Goal: Information Seeking & Learning: Stay updated

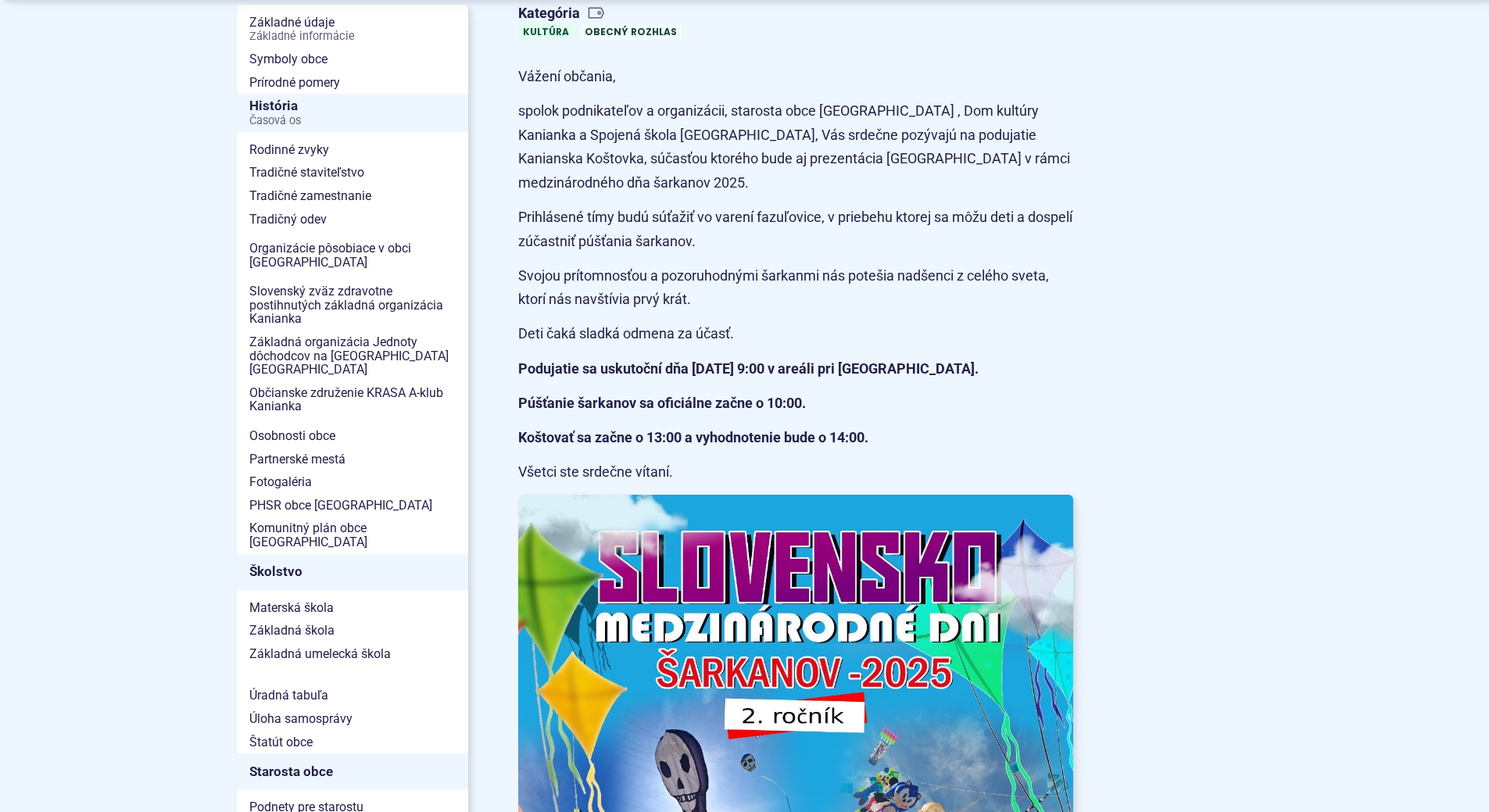
scroll to position [391, 0]
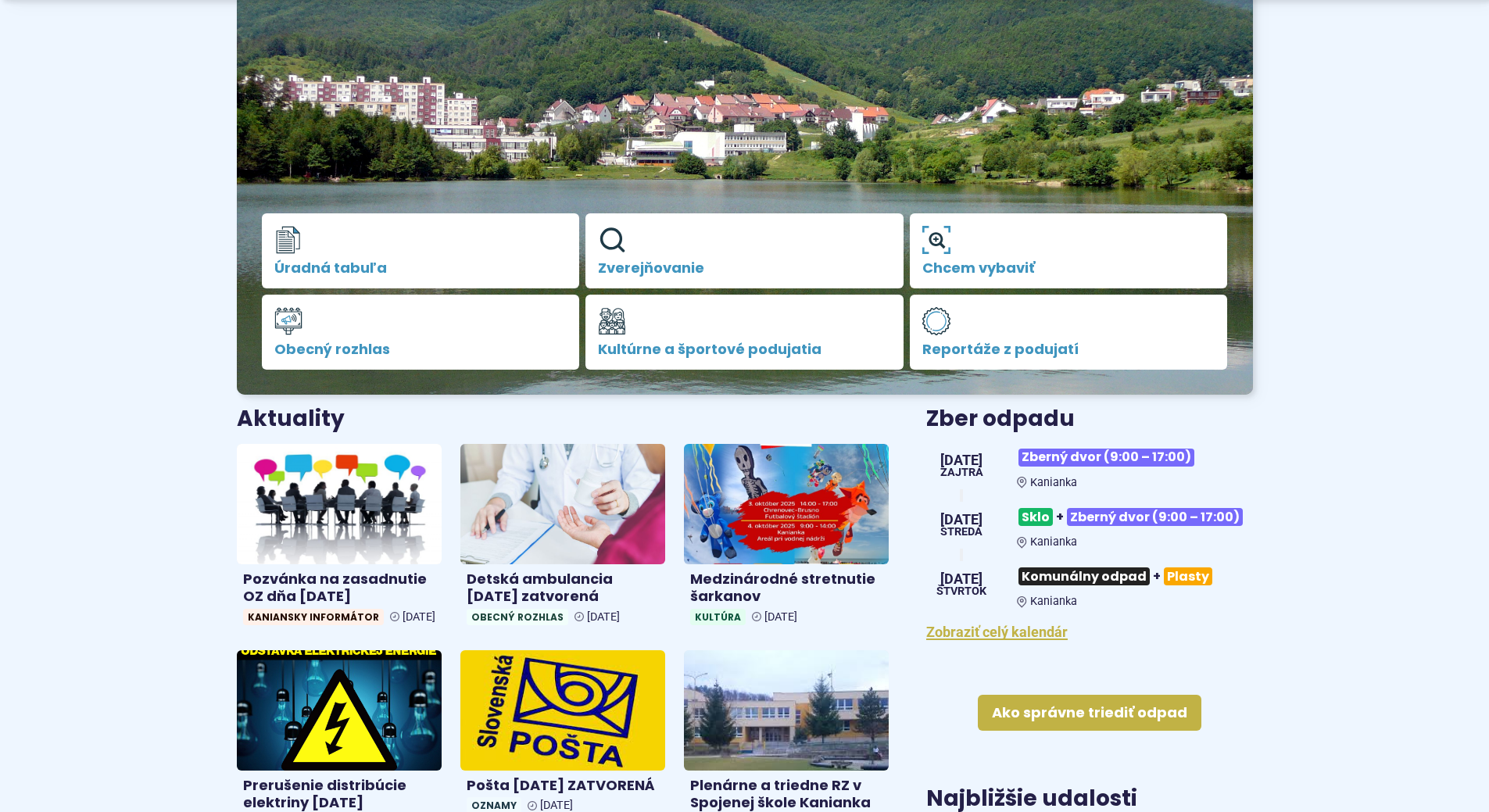
scroll to position [391, 0]
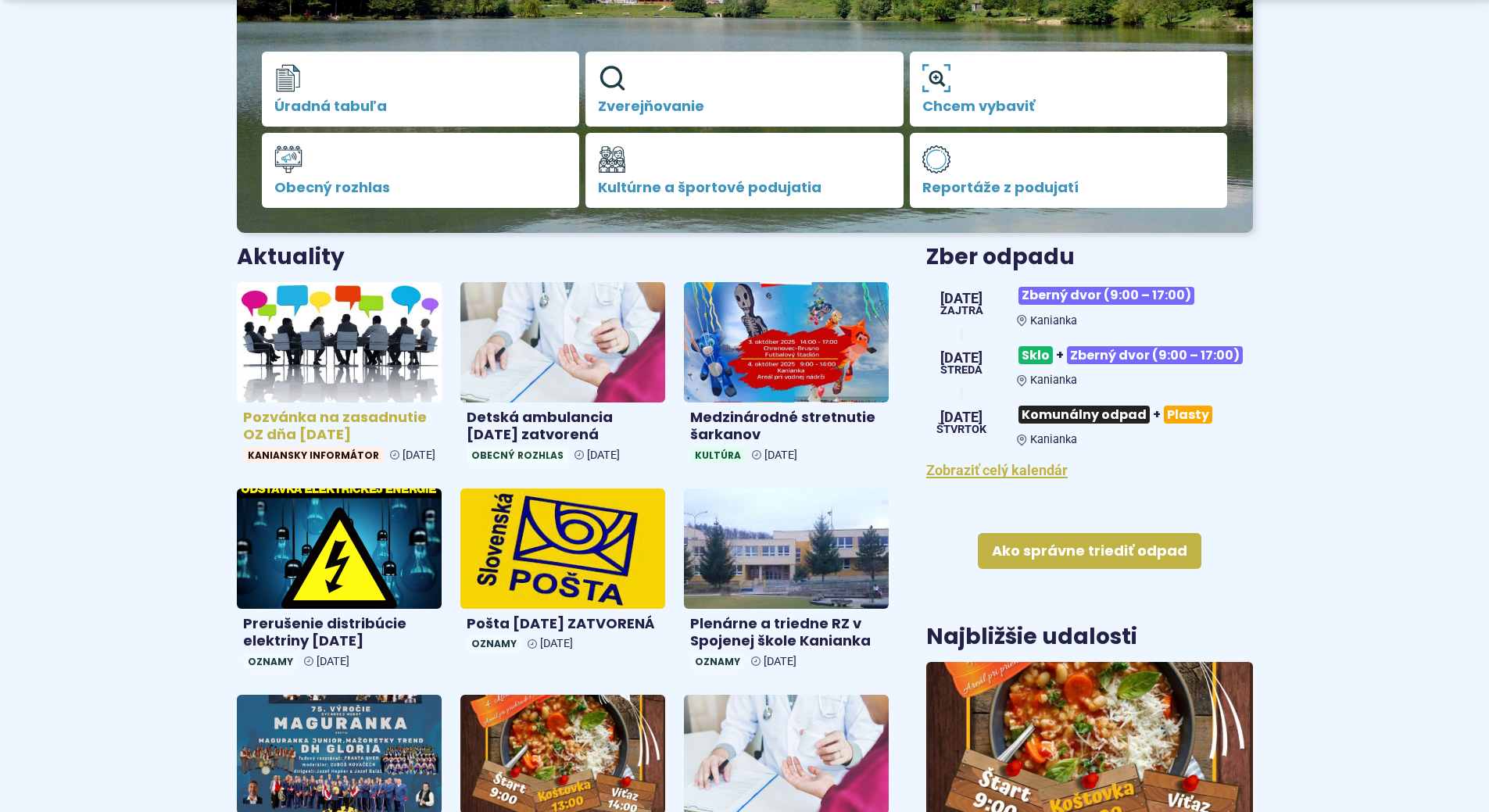
click at [394, 436] on h4 "Pozvánka na zasadnutie OZ dňa [DATE]" at bounding box center [339, 425] width 193 height 35
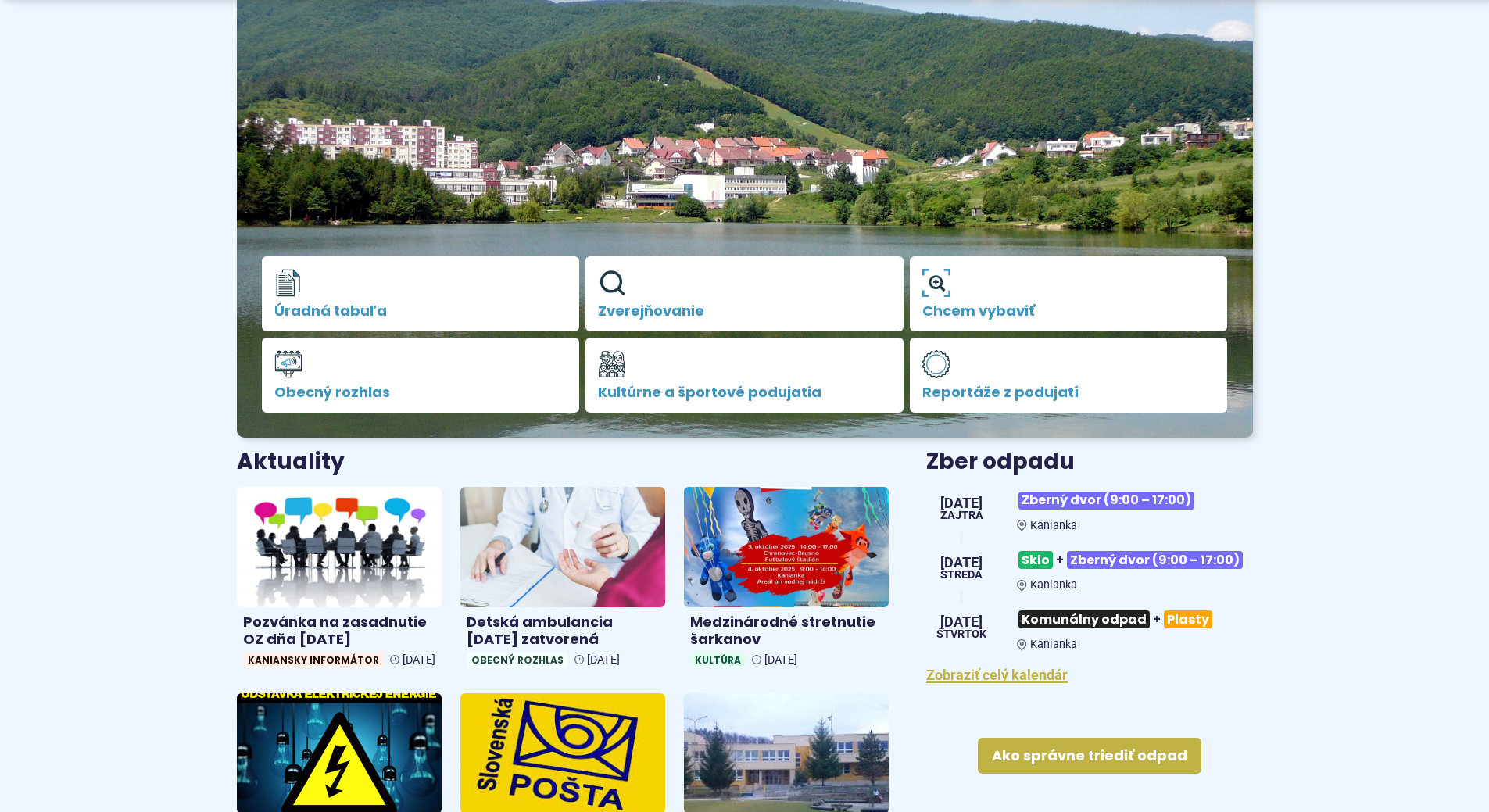
scroll to position [235, 0]
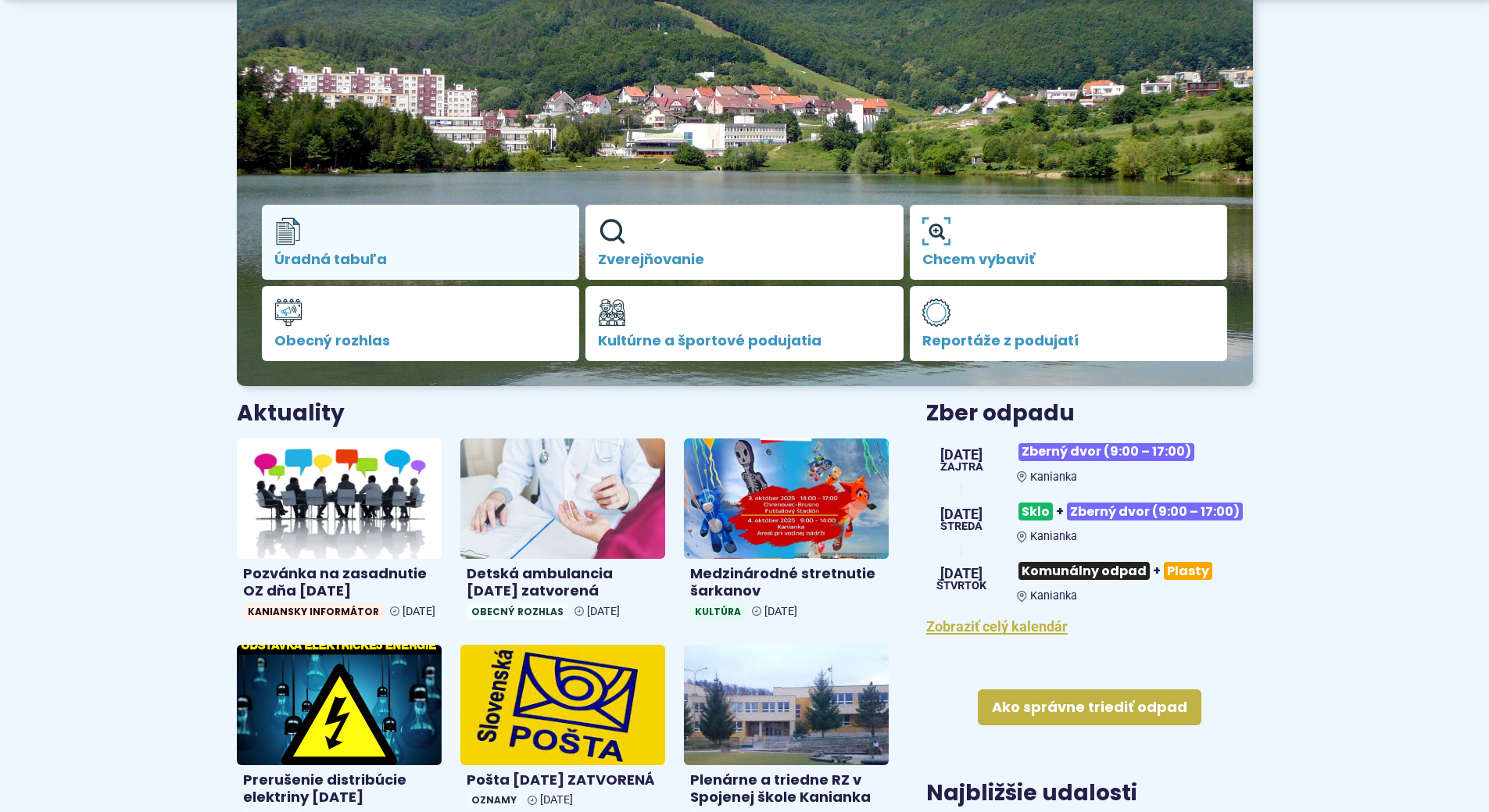
click at [346, 259] on span "Úradná tabuľa" at bounding box center [421, 259] width 293 height 15
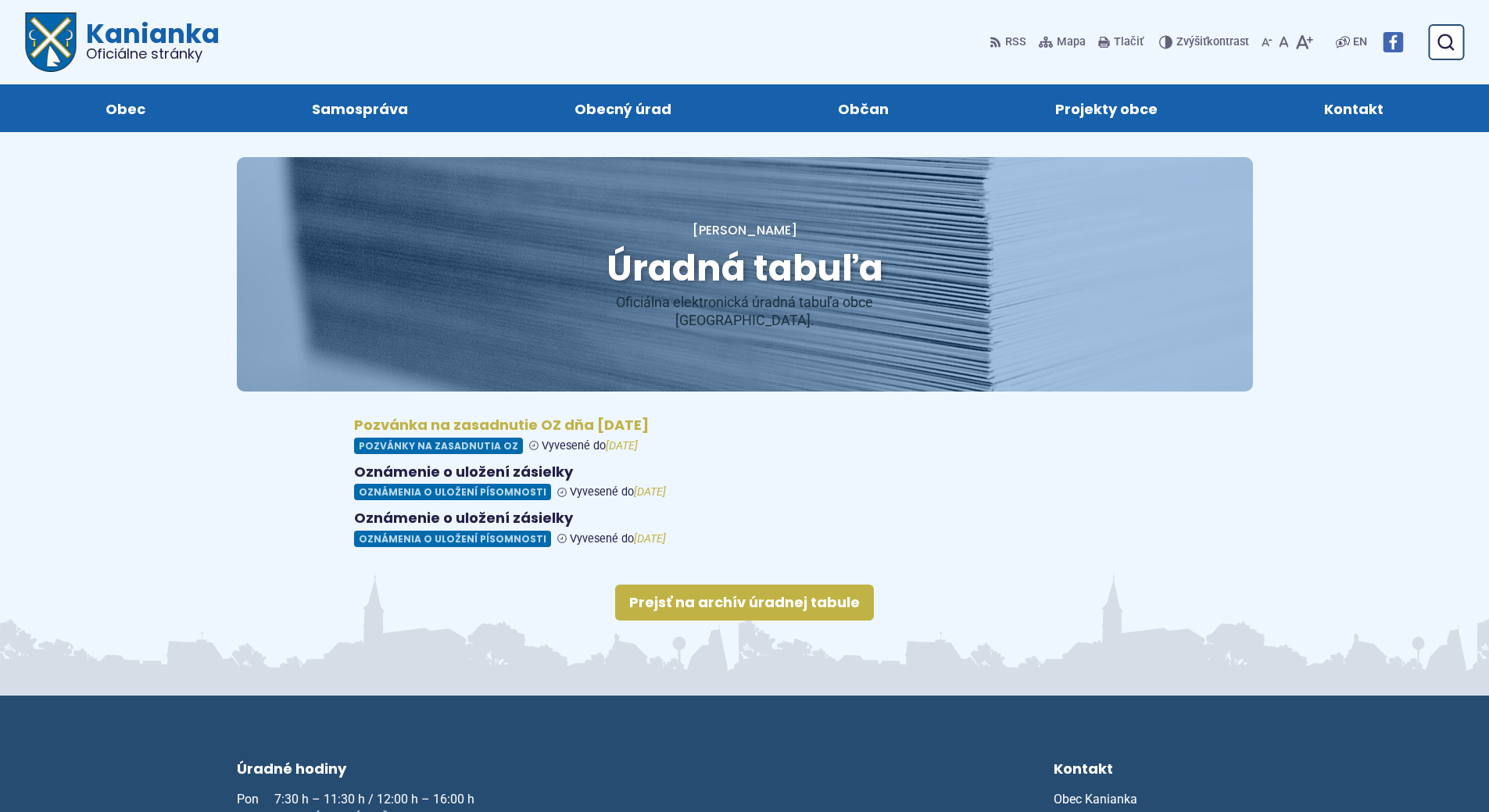
click at [481, 417] on figure at bounding box center [745, 435] width 781 height 37
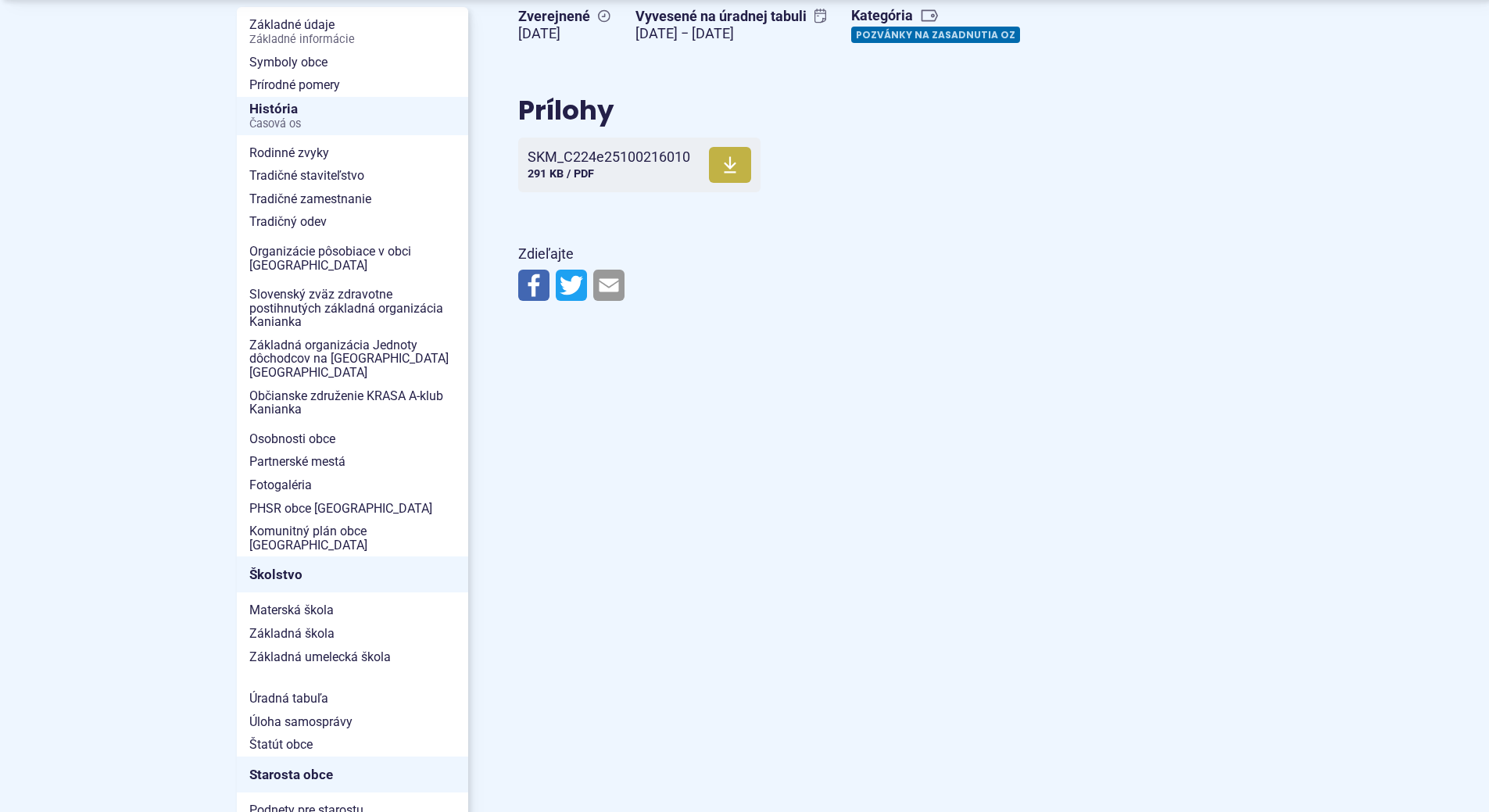
scroll to position [313, 0]
click at [632, 160] on span "SKM_C224e25100216010" at bounding box center [608, 156] width 162 height 15
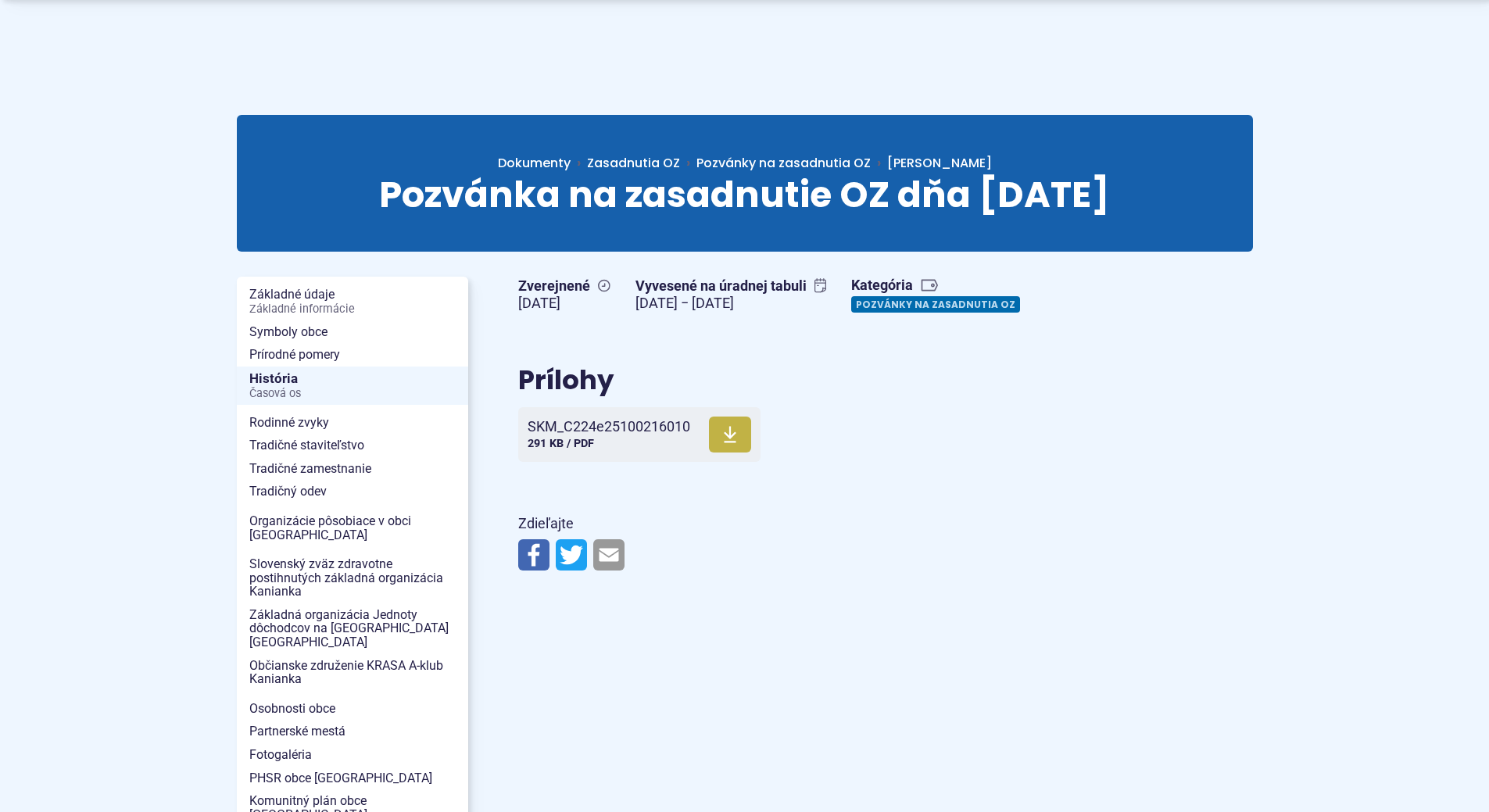
scroll to position [0, 0]
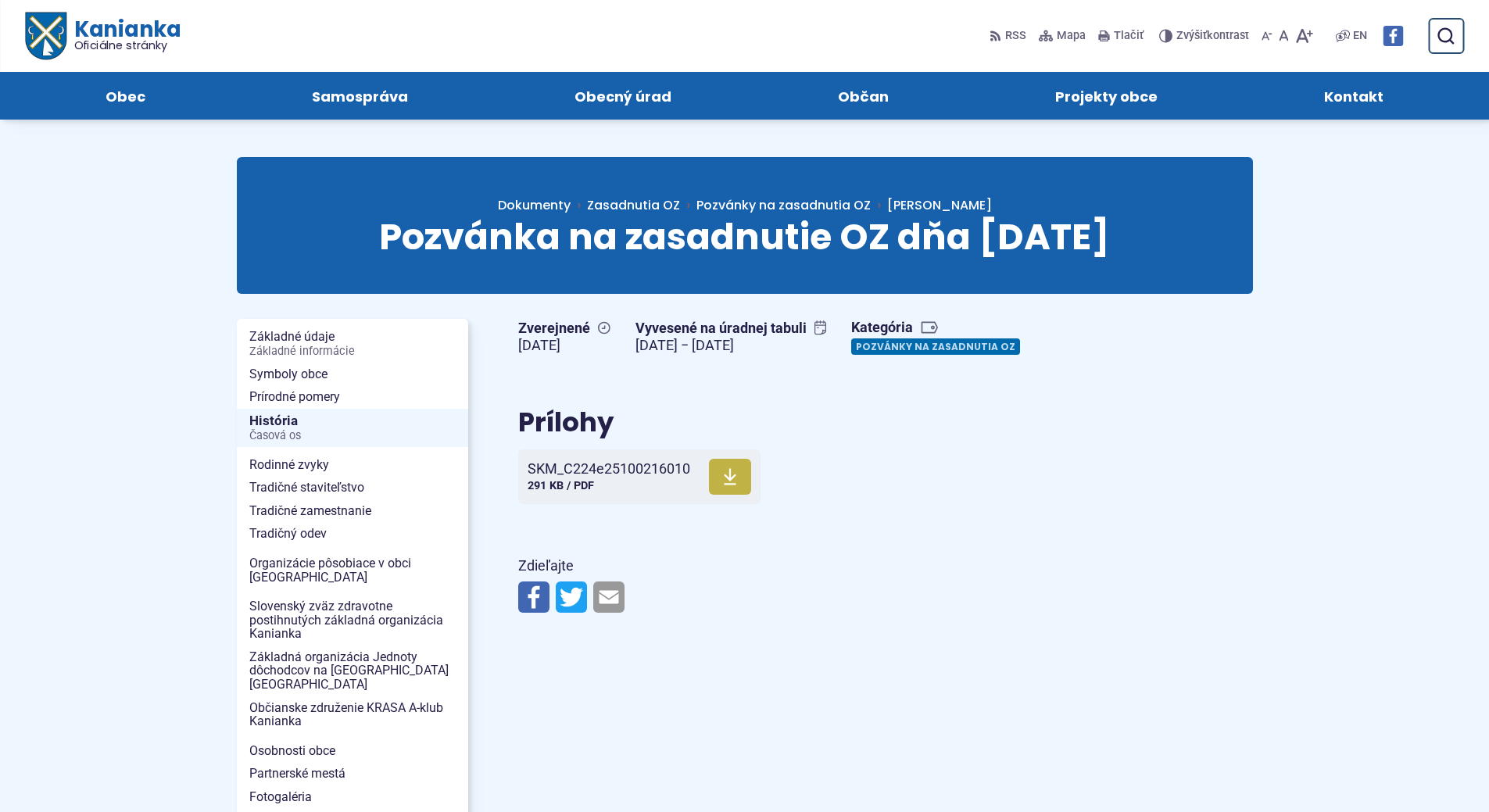
click at [97, 41] on span "Oficiálne stránky" at bounding box center [127, 45] width 107 height 11
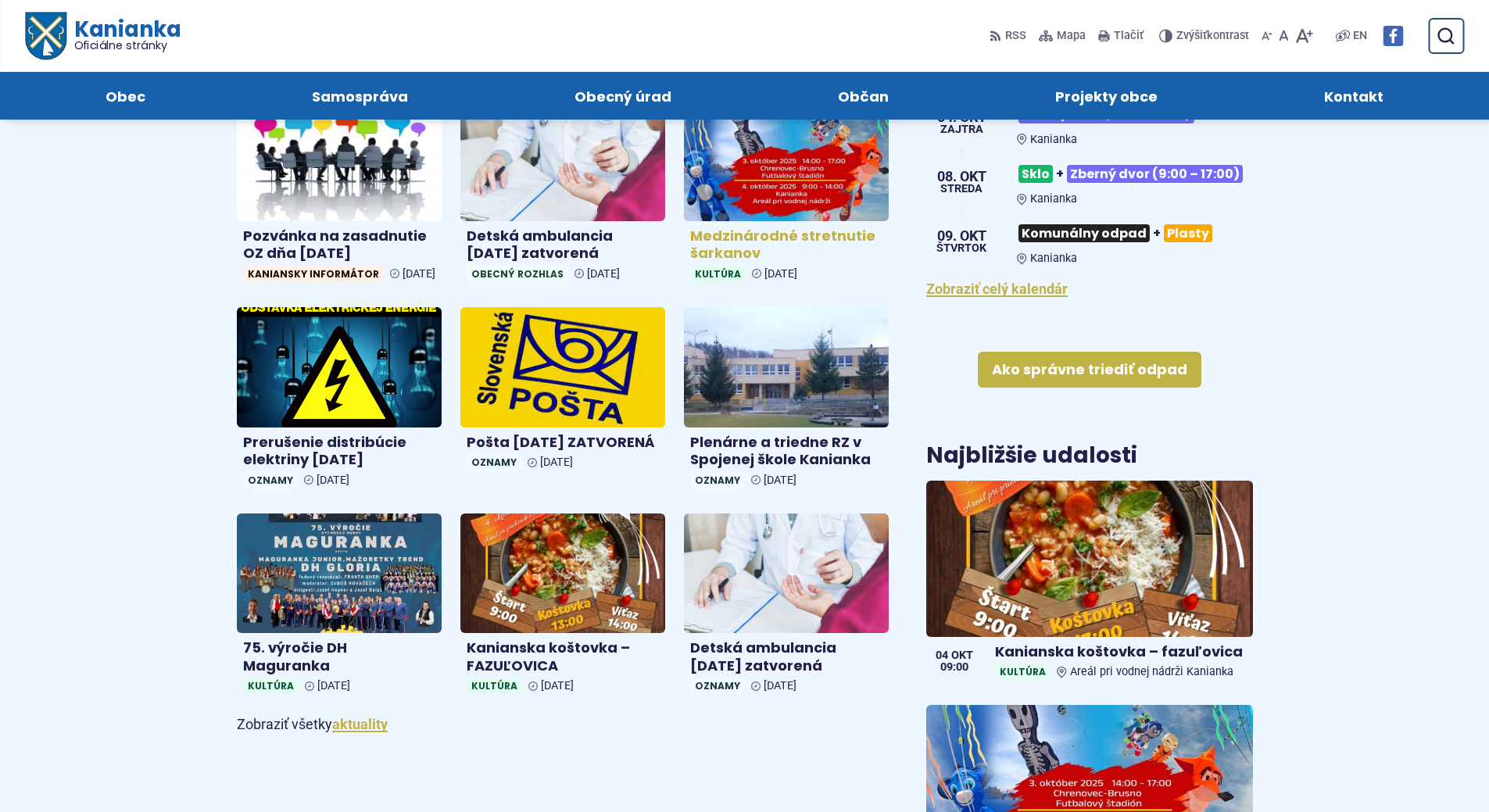
scroll to position [547, 0]
